Goal: Contribute content

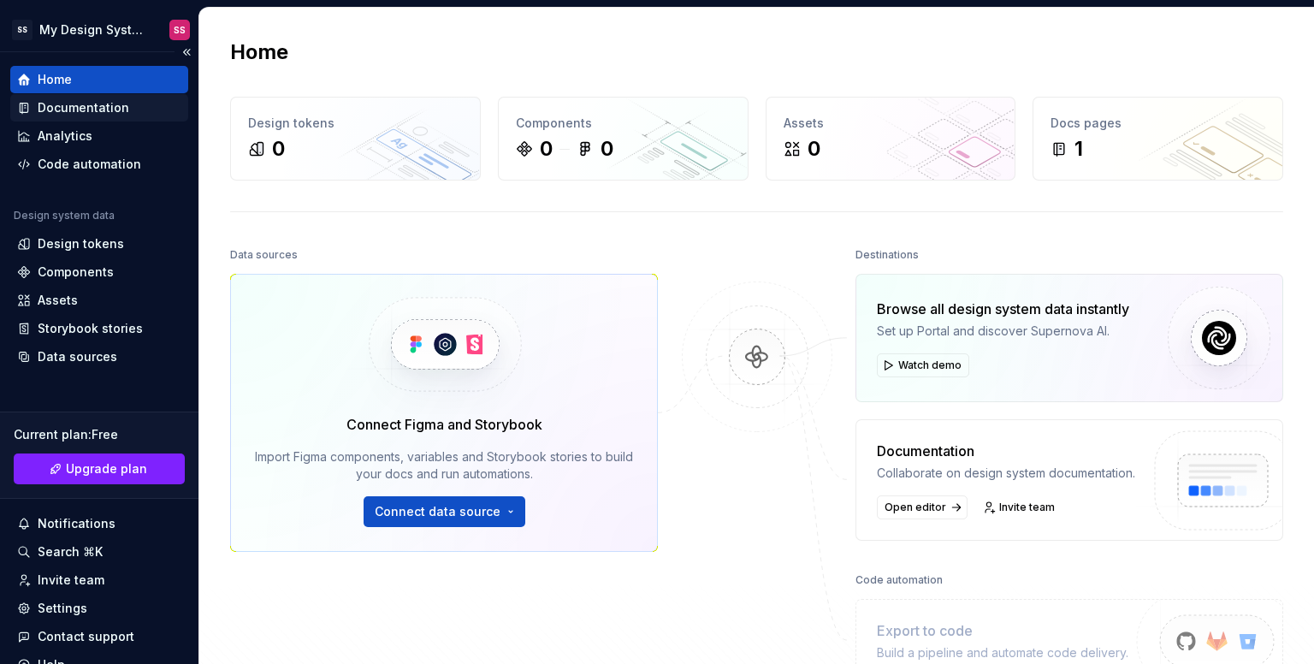
click at [65, 97] on div "Documentation" at bounding box center [99, 107] width 178 height 27
click at [69, 101] on div "Documentation" at bounding box center [84, 107] width 92 height 17
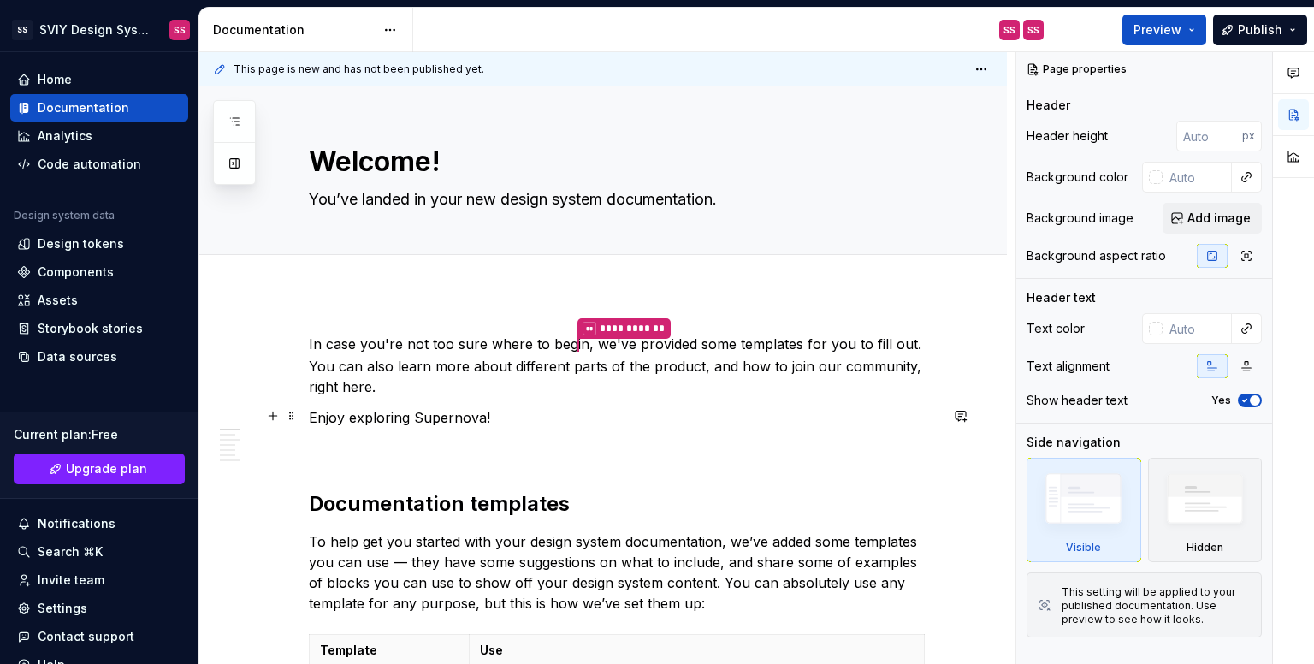
click at [691, 498] on h2 "Documentation templates" at bounding box center [624, 503] width 630 height 27
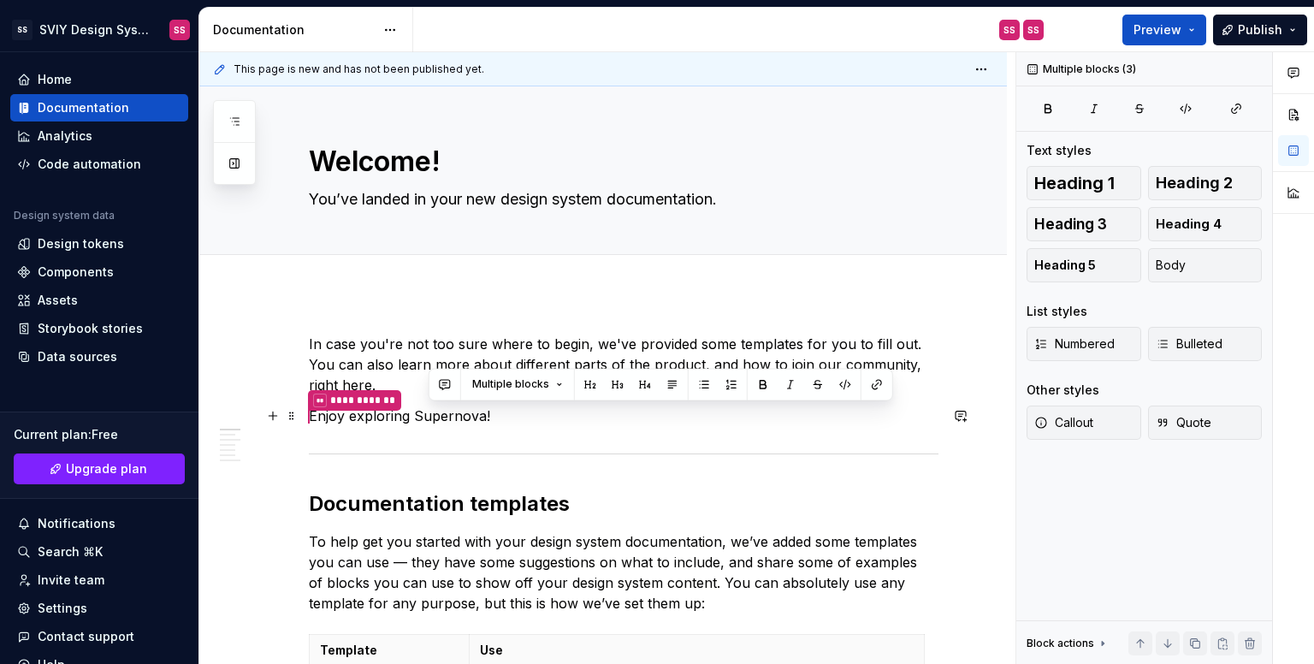
drag, startPoint x: 691, startPoint y: 501, endPoint x: 424, endPoint y: 416, distance: 280.3
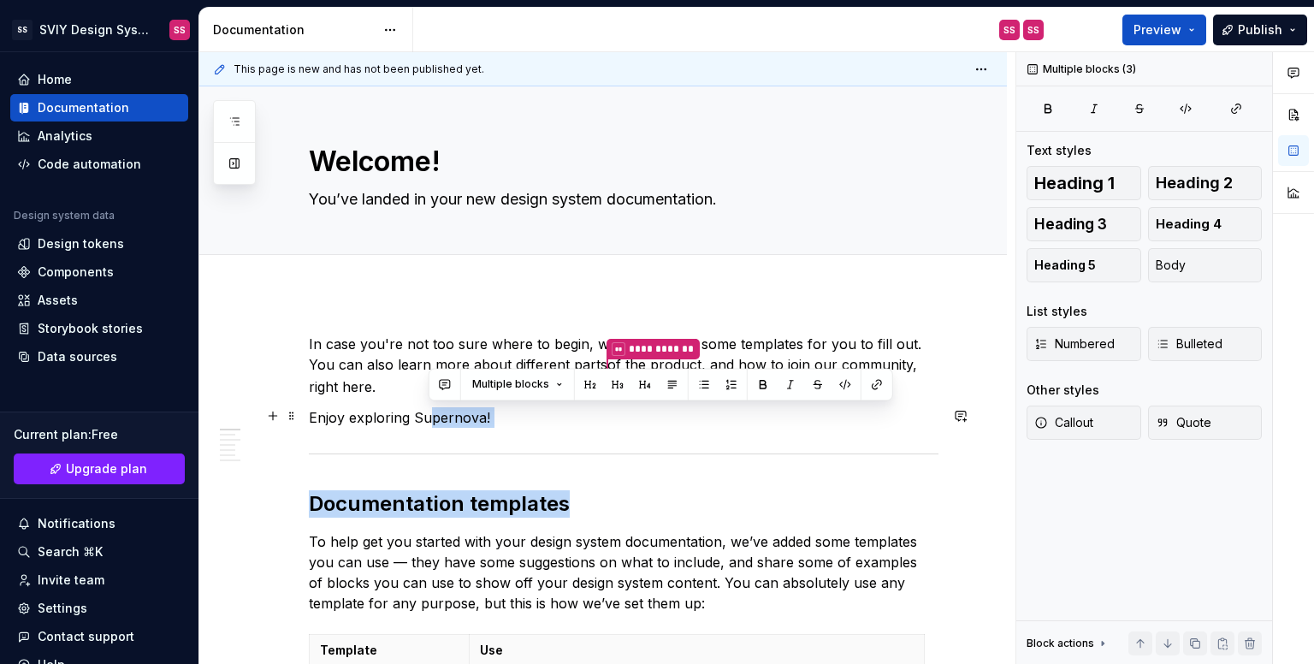
click at [622, 418] on p "Enjoy exploring Supernova!" at bounding box center [624, 417] width 630 height 21
click at [623, 418] on p "Enjoy exploring Supernova!" at bounding box center [624, 417] width 630 height 21
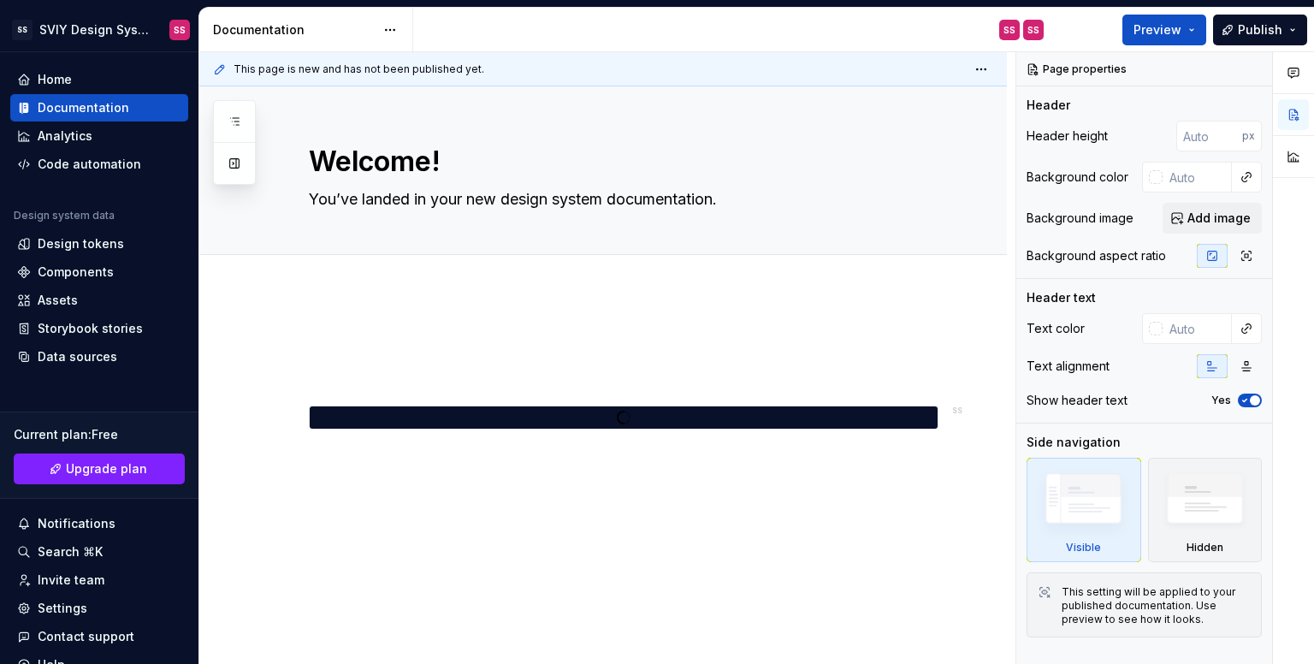
type textarea "*"
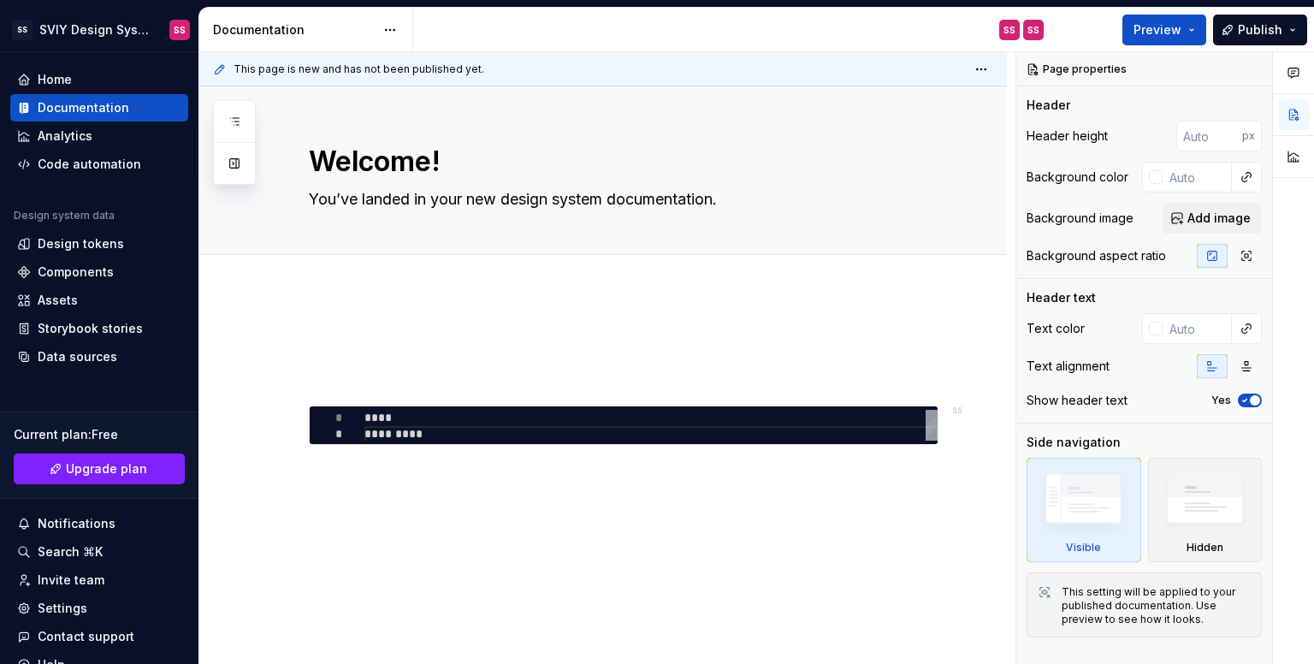
type textarea "**********"
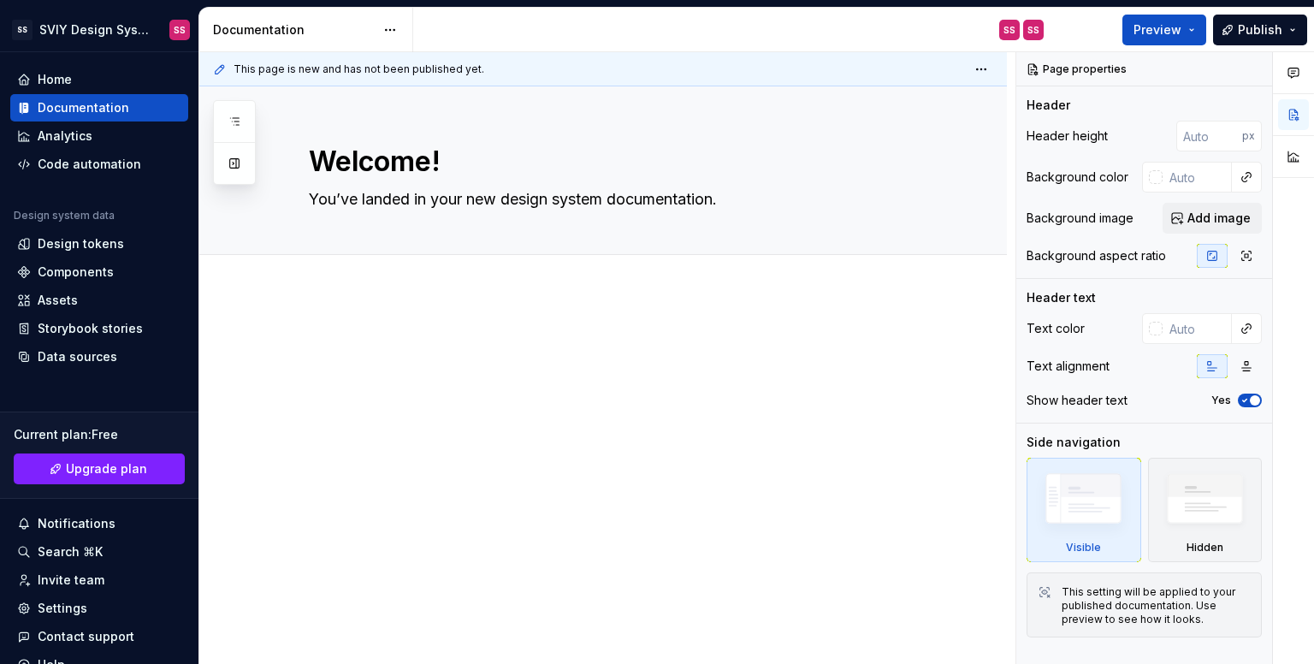
type textarea "*"
type textarea "G"
type textarea "*"
type textarea "Ge"
type textarea "*"
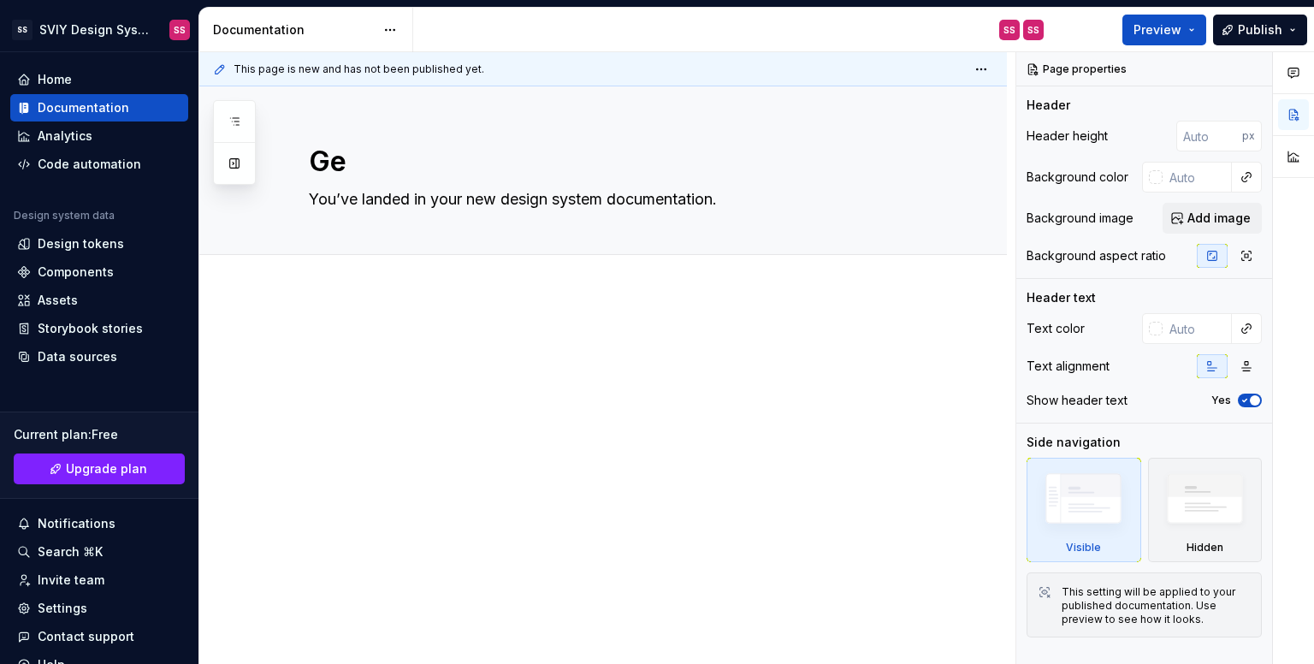
type textarea "Get"
type textarea "*"
type textarea "Get"
type textarea "*"
type textarea "Get Sta"
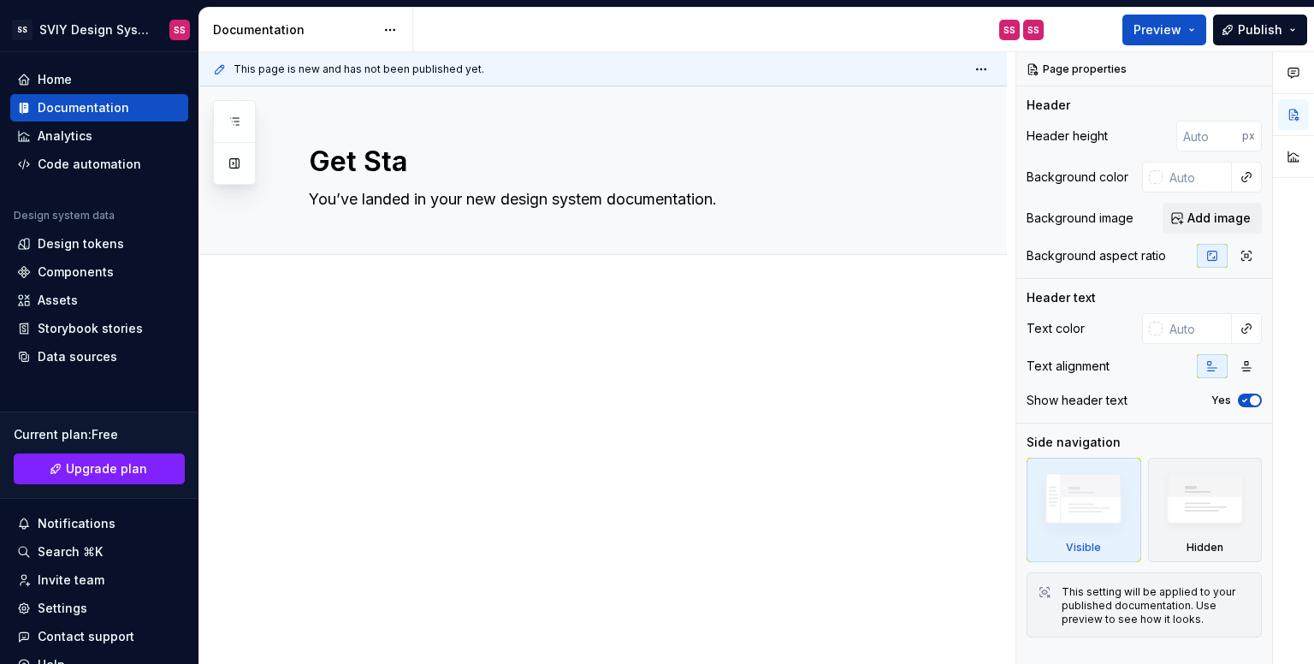
type textarea "*"
type textarea "Get Star"
type textarea "*"
type textarea "Get Start"
type textarea "*"
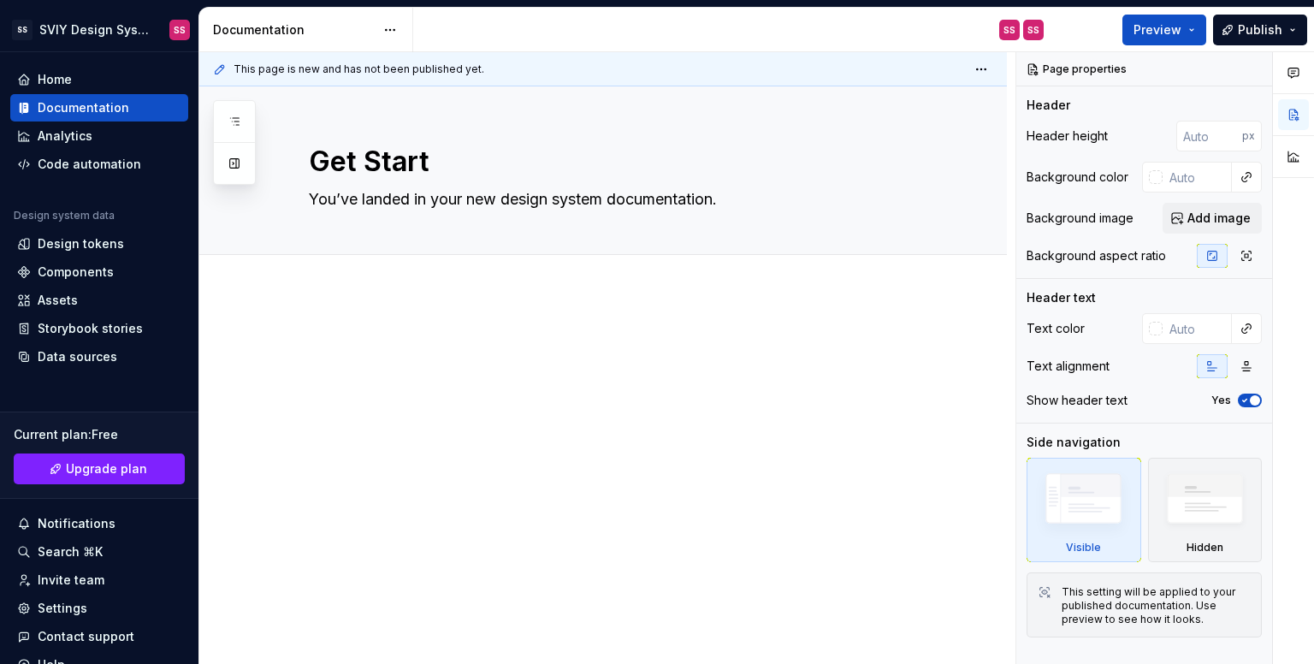
type textarea "Get Starte"
type textarea "*"
type textarea "Get Started"
type textarea "*"
type textarea "Get Started!"
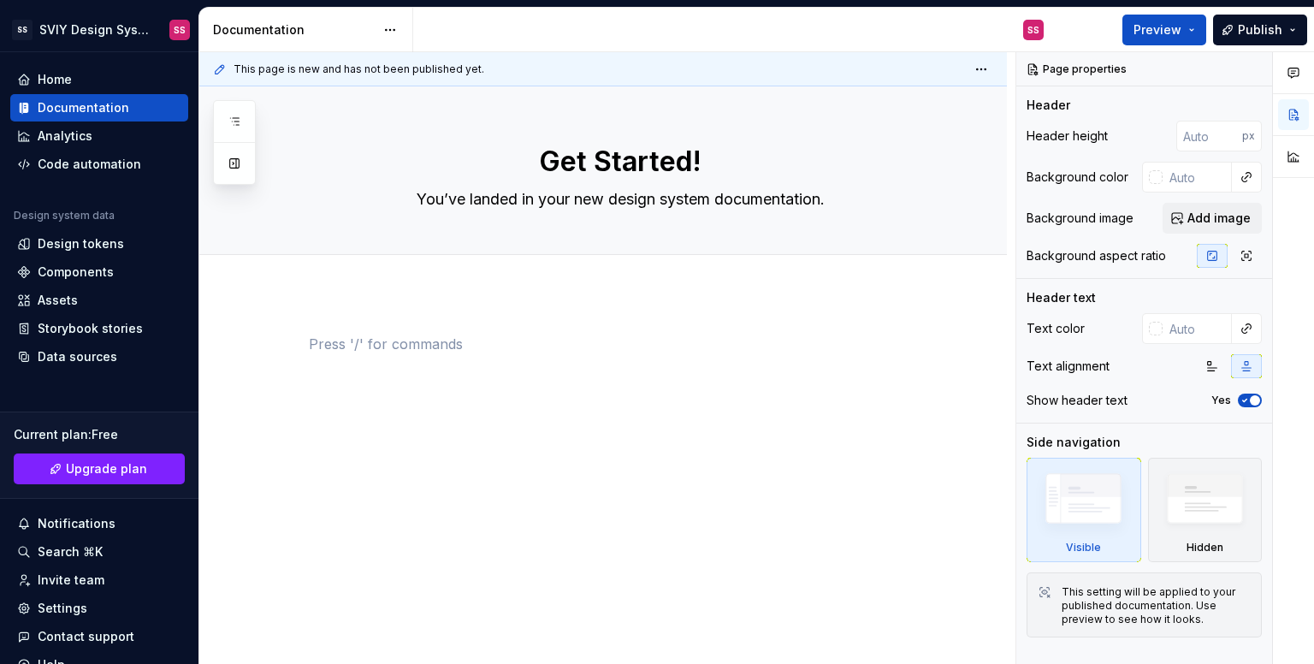
type textarea "*"
